Goal: Information Seeking & Learning: Learn about a topic

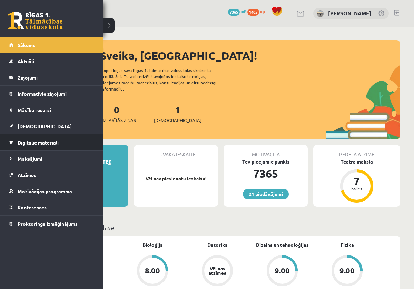
click at [43, 148] on link "Digitālie materiāli" at bounding box center [52, 142] width 86 height 16
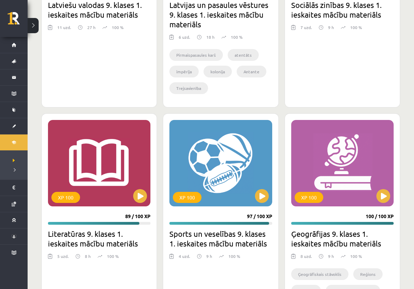
scroll to position [2373, 0]
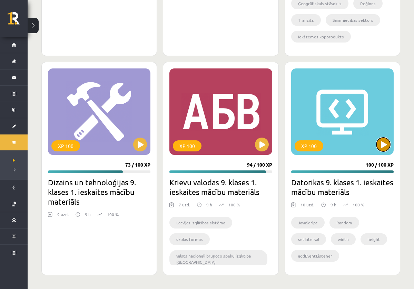
click at [386, 141] on button at bounding box center [384, 144] width 14 height 14
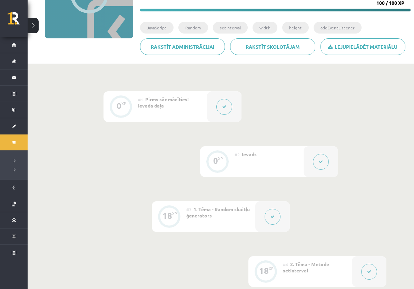
scroll to position [108, 0]
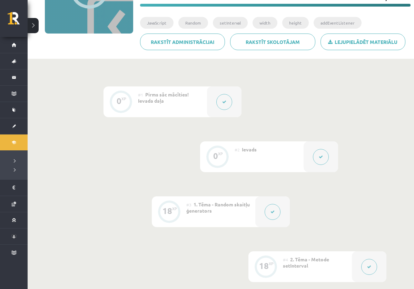
click at [270, 214] on button at bounding box center [273, 212] width 16 height 16
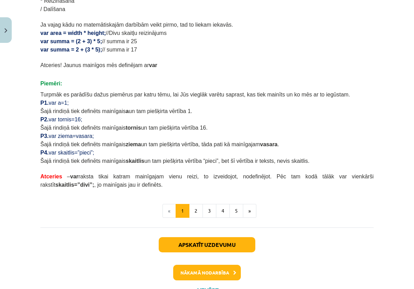
scroll to position [379, 0]
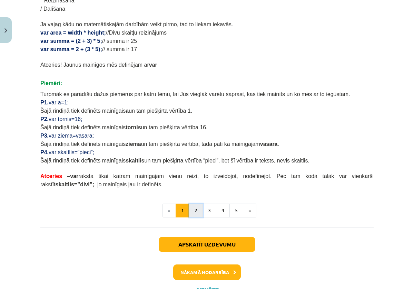
click at [199, 212] on button "2" at bounding box center [196, 210] width 14 height 14
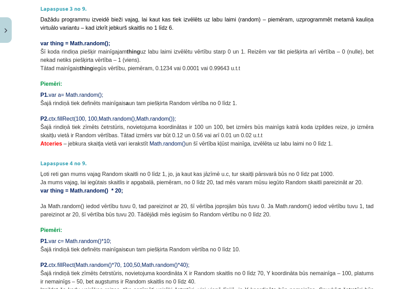
scroll to position [108, 0]
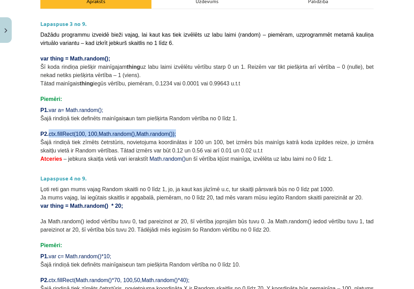
drag, startPoint x: 51, startPoint y: 133, endPoint x: 191, endPoint y: 132, distance: 139.8
click at [191, 132] on p "P2. ctx.fillRect(100, 100, Math.random() , Math.random() );" at bounding box center [207, 133] width 334 height 8
copy span "ctx.fillRect(100, 100, Math.random() , Math.random() );"
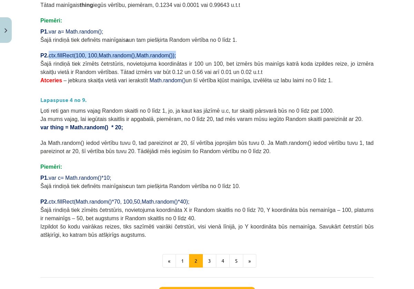
scroll to position [189, 0]
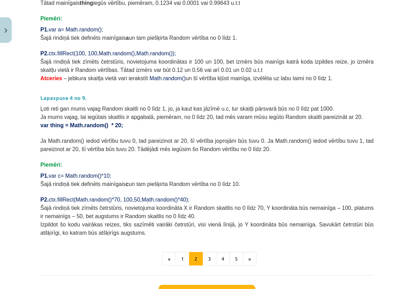
click at [84, 59] on span "Šajā rindiņā tiek zīmēts četrstūris, novietojuma koordinātas ir 100 un 100, bet…" at bounding box center [207, 66] width 334 height 14
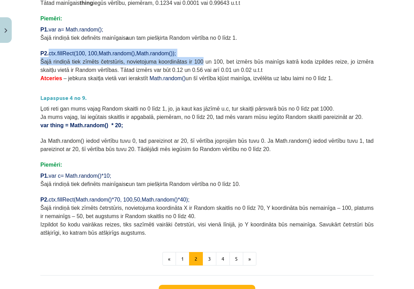
drag, startPoint x: 52, startPoint y: 52, endPoint x: 204, endPoint y: 57, distance: 151.3
click at [204, 57] on div "Lapaspuse 3 no 9. Dažādu programmu izveidē bieži vajag, lai kaut kas tiek izvēl…" at bounding box center [207, 85] width 334 height 301
click at [198, 53] on p "P2. ctx.fillRect(100, 100, Math.random() , Math.random() );" at bounding box center [207, 53] width 334 height 8
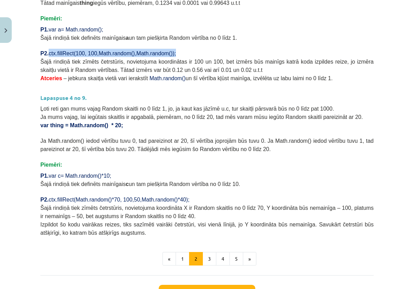
drag, startPoint x: 51, startPoint y: 53, endPoint x: 184, endPoint y: 51, distance: 133.0
click at [184, 51] on p "P2. ctx.fillRect(100, 100, Math.random() , Math.random() );" at bounding box center [207, 53] width 334 height 8
copy span "ctx.fillRect(100, 100, Math.random() , Math.random() );"
click at [190, 80] on span "– jebkura skaitļa vietā vari ierakstīt Math.random() un šī vērtība kļūst mainīg…" at bounding box center [198, 78] width 269 height 6
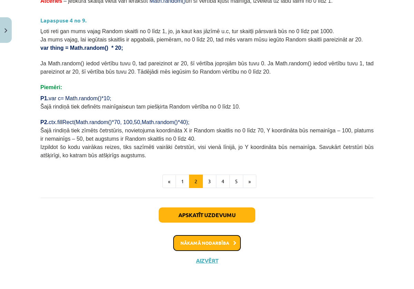
click at [202, 243] on button "Nākamā nodarbība" at bounding box center [207, 243] width 68 height 16
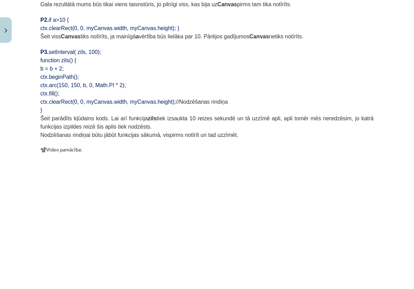
scroll to position [700, 0]
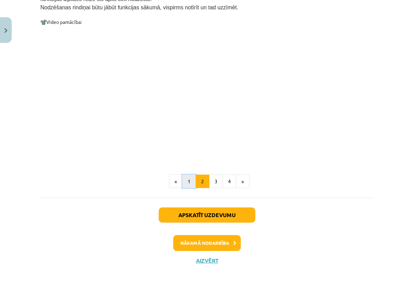
click at [187, 183] on button "1" at bounding box center [189, 181] width 14 height 14
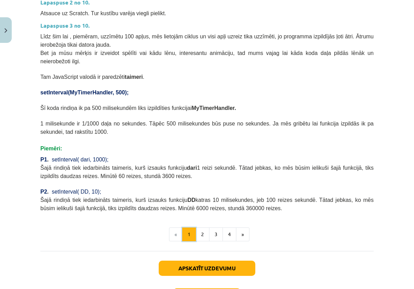
scroll to position [253, 0]
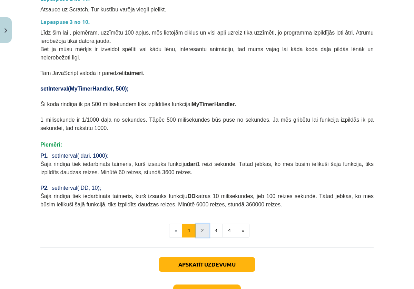
click at [205, 228] on button "2" at bounding box center [203, 230] width 14 height 14
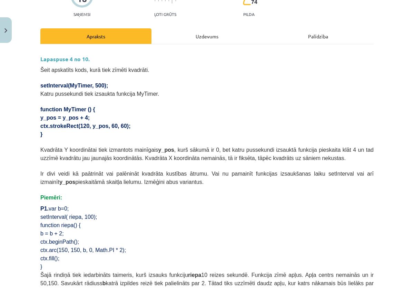
scroll to position [74, 0]
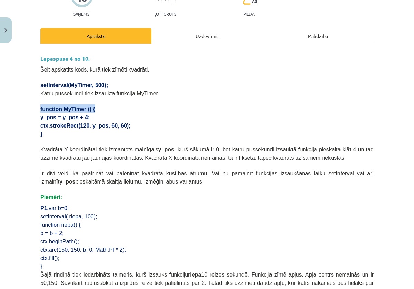
drag, startPoint x: 39, startPoint y: 107, endPoint x: 101, endPoint y: 107, distance: 61.8
drag, startPoint x: 39, startPoint y: 82, endPoint x: 133, endPoint y: 83, distance: 93.9
copy span "setInterval(MyTimer, 500);"
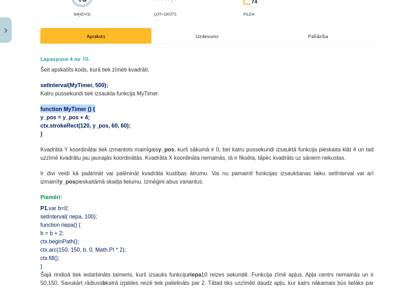
drag, startPoint x: 39, startPoint y: 109, endPoint x: 109, endPoint y: 108, distance: 70.5
copy span "function MyTimer () {"
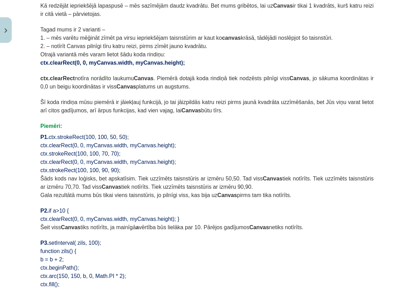
scroll to position [700, 0]
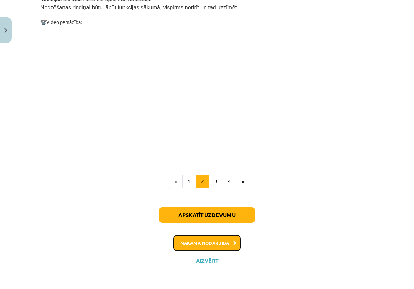
click at [192, 245] on button "Nākamā nodarbība" at bounding box center [207, 243] width 68 height 16
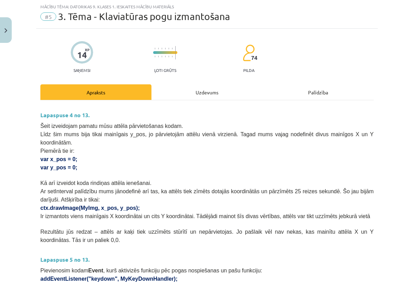
scroll to position [470, 0]
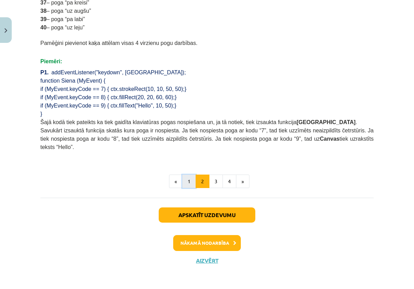
click at [186, 181] on button "1" at bounding box center [189, 181] width 14 height 14
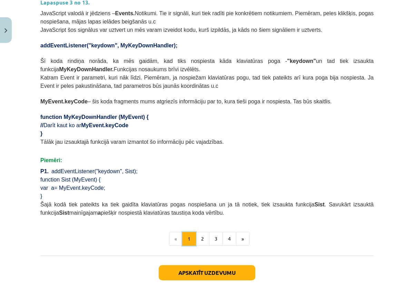
scroll to position [349, 0]
click at [206, 240] on button "2" at bounding box center [203, 239] width 14 height 14
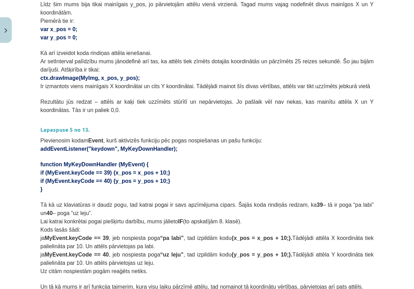
scroll to position [124, 0]
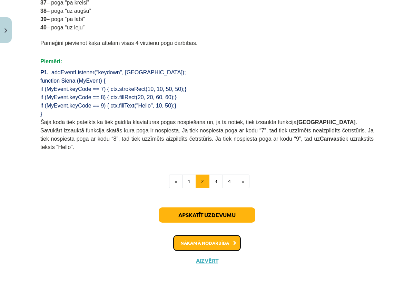
click at [202, 243] on button "Nākamā nodarbība" at bounding box center [207, 243] width 68 height 16
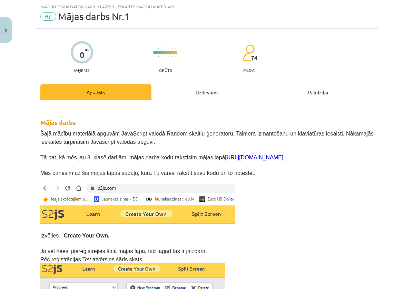
scroll to position [0, 0]
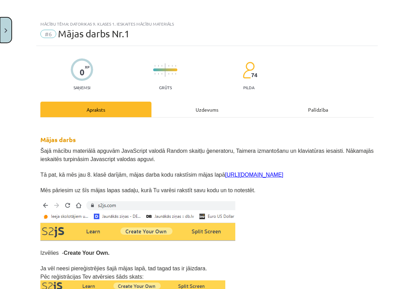
click at [5, 25] on button "Close" at bounding box center [6, 30] width 12 height 26
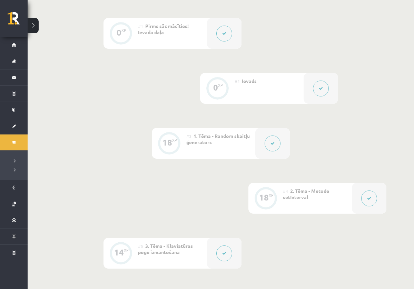
scroll to position [208, 0]
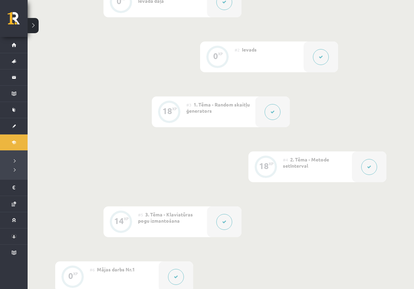
click at [366, 171] on button at bounding box center [370, 167] width 16 height 16
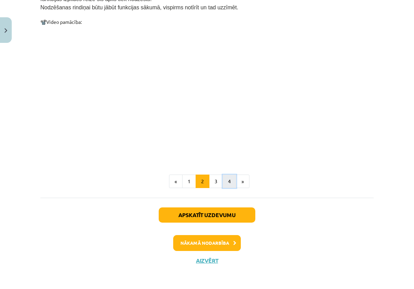
click at [229, 182] on button "4" at bounding box center [230, 181] width 14 height 14
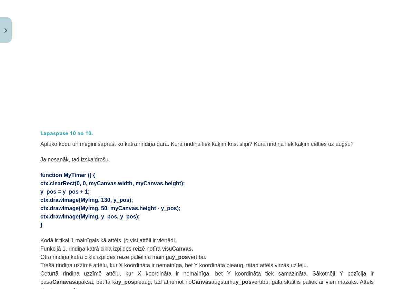
scroll to position [282, 0]
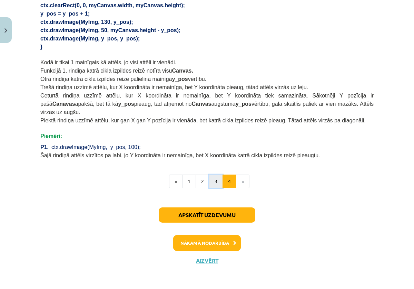
click at [214, 186] on button "3" at bounding box center [216, 181] width 14 height 14
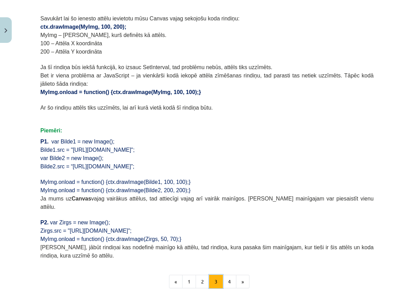
scroll to position [431, 0]
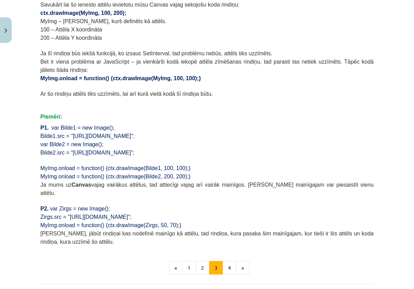
drag, startPoint x: 52, startPoint y: 125, endPoint x: 182, endPoint y: 131, distance: 130.6
copy div "var Bilde1 = new Image(); Bilde1.src = "[URL][DOMAIN_NAME]";"
click at [116, 196] on p at bounding box center [207, 199] width 334 height 7
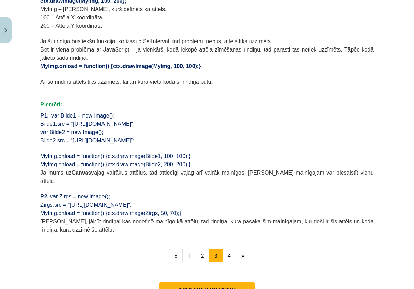
scroll to position [444, 0]
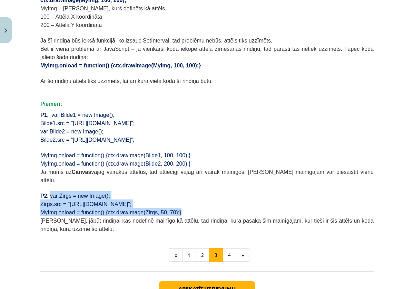
drag, startPoint x: 50, startPoint y: 186, endPoint x: 194, endPoint y: 204, distance: 145.1
copy div "var Zirgs = new Image(); Zirgs.src = "[URL][DOMAIN_NAME]"; MyImg.onload = funct…"
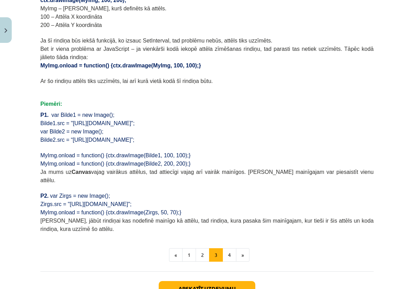
click at [147, 31] on p at bounding box center [207, 32] width 334 height 7
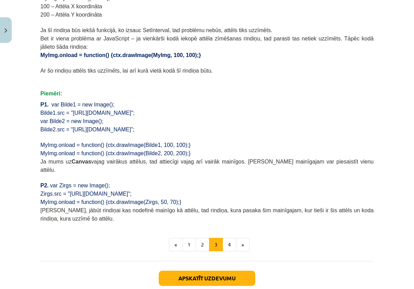
scroll to position [455, 0]
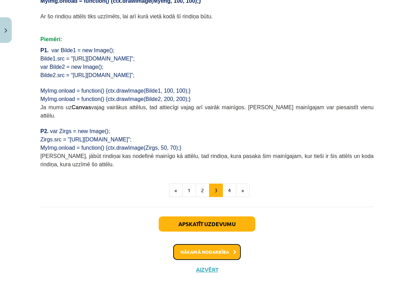
click at [212, 244] on button "Nākamā nodarbība" at bounding box center [207, 252] width 68 height 16
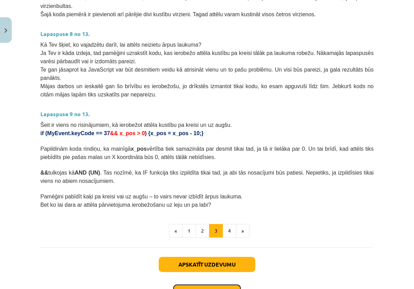
scroll to position [337, 0]
click at [203, 231] on button "2" at bounding box center [203, 231] width 14 height 14
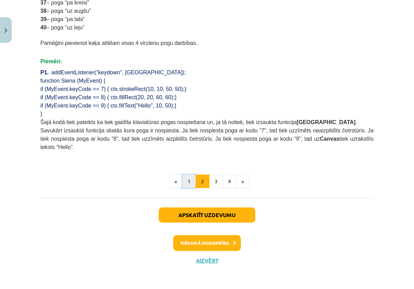
click at [190, 183] on button "1" at bounding box center [189, 181] width 14 height 14
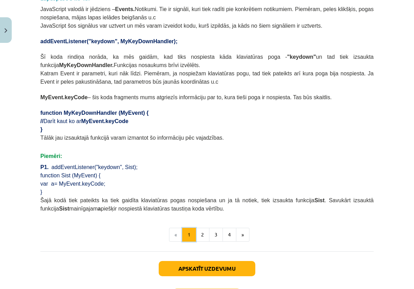
scroll to position [363, 0]
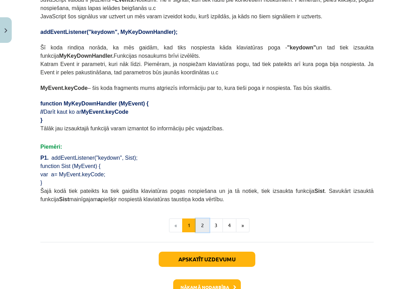
click at [203, 228] on button "2" at bounding box center [203, 225] width 14 height 14
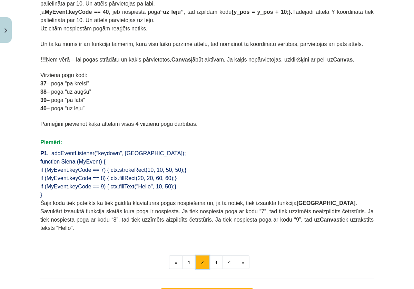
scroll to position [388, 0]
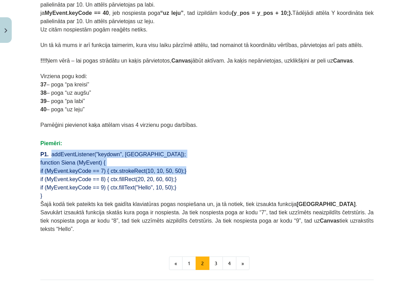
drag, startPoint x: 51, startPoint y: 153, endPoint x: 194, endPoint y: 169, distance: 144.1
copy div "addEventListener("keydown", [GEOGRAPHIC_DATA]); function Siena (MyEvent) { if (…"
click at [215, 259] on button "3" at bounding box center [216, 263] width 14 height 14
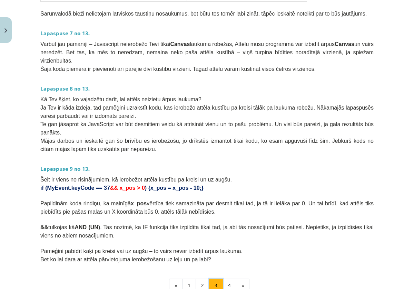
scroll to position [283, 0]
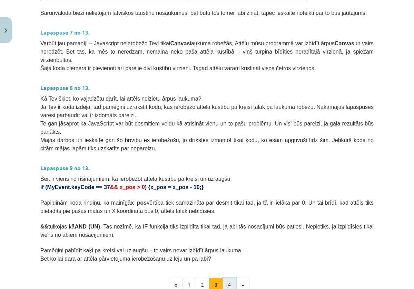
click at [231, 280] on button "4" at bounding box center [230, 285] width 14 height 14
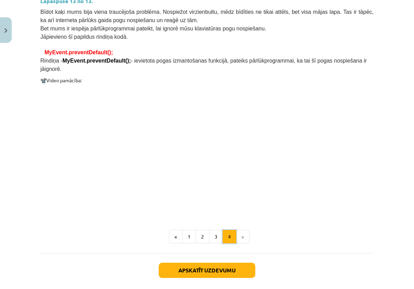
scroll to position [593, 0]
